Goal: Navigation & Orientation: Go to known website

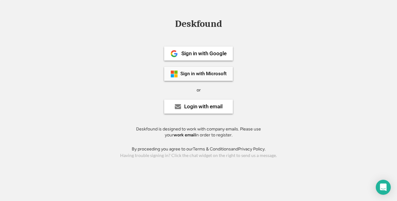
click at [191, 74] on div "Sign in with Microsoft" at bounding box center [204, 74] width 46 height 5
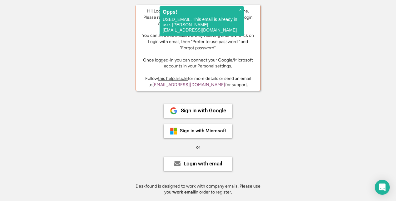
scroll to position [45, 0]
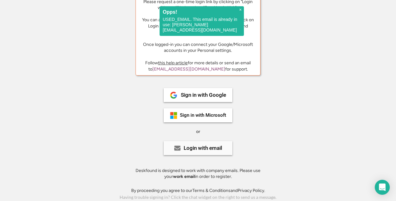
click at [196, 152] on div "Login with email" at bounding box center [198, 148] width 69 height 14
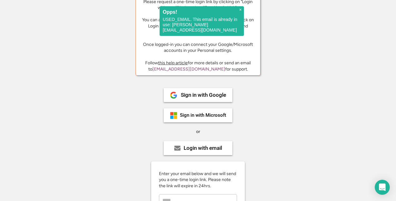
scroll to position [139, 0]
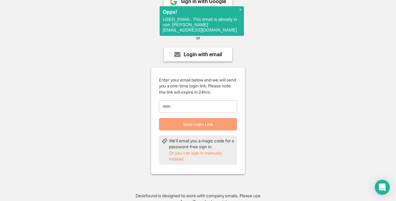
click at [197, 106] on input "email" at bounding box center [198, 107] width 78 height 12
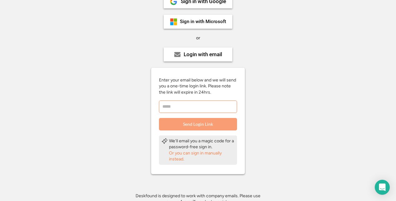
type input "**********"
click at [196, 127] on button "Send Login Link" at bounding box center [198, 124] width 78 height 12
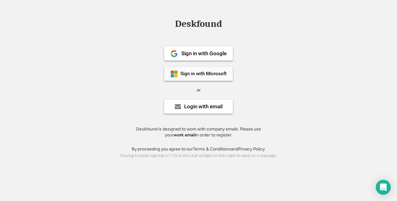
click at [214, 74] on div "Sign in with Microsoft" at bounding box center [204, 74] width 46 height 5
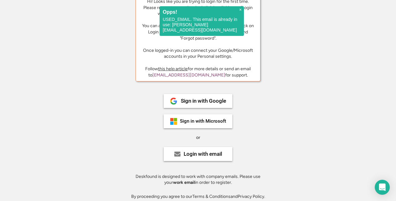
scroll to position [45, 0]
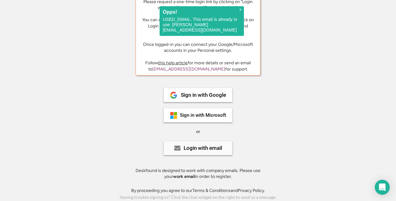
click at [213, 147] on div "Login with email" at bounding box center [203, 148] width 38 height 5
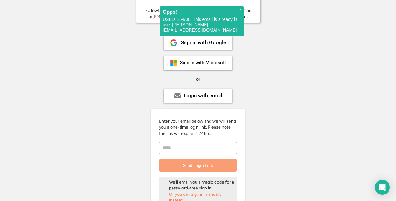
scroll to position [164, 0]
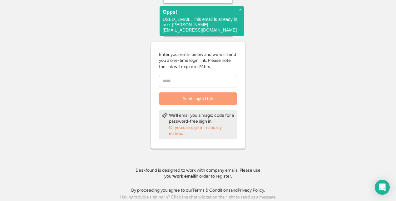
click at [277, 87] on div "Deskfound Hi! Looks like you are trying to login for the first time. Please req…" at bounding box center [198, 28] width 396 height 347
